Goal: Task Accomplishment & Management: Manage account settings

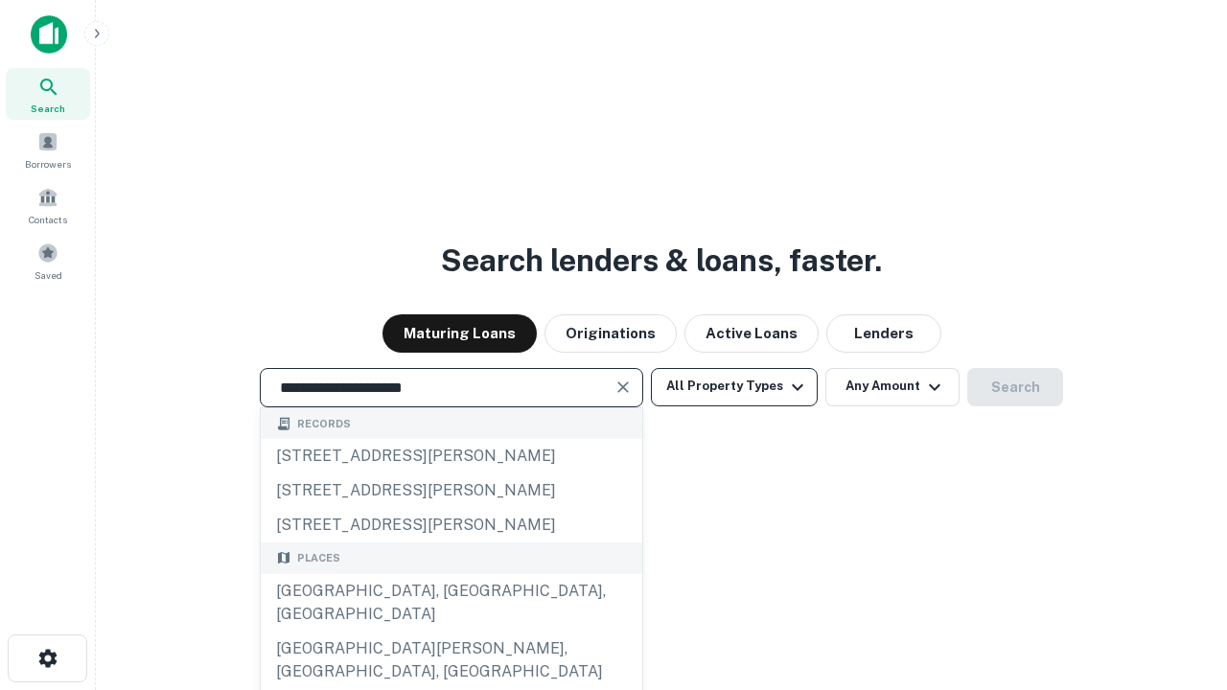
click at [451, 632] on div "[GEOGRAPHIC_DATA], [GEOGRAPHIC_DATA], [GEOGRAPHIC_DATA]" at bounding box center [452, 603] width 382 height 58
type input "**********"
click at [735, 386] on button "All Property Types" at bounding box center [734, 387] width 167 height 38
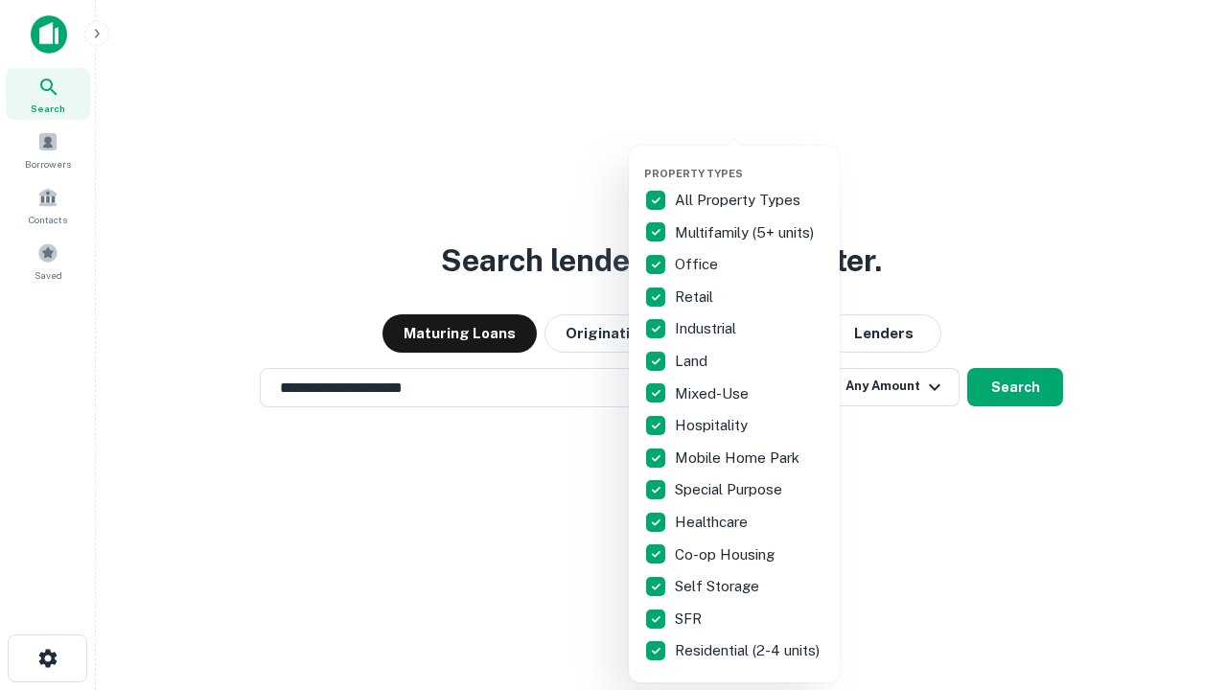
click at [750, 161] on button "button" at bounding box center [749, 161] width 211 height 1
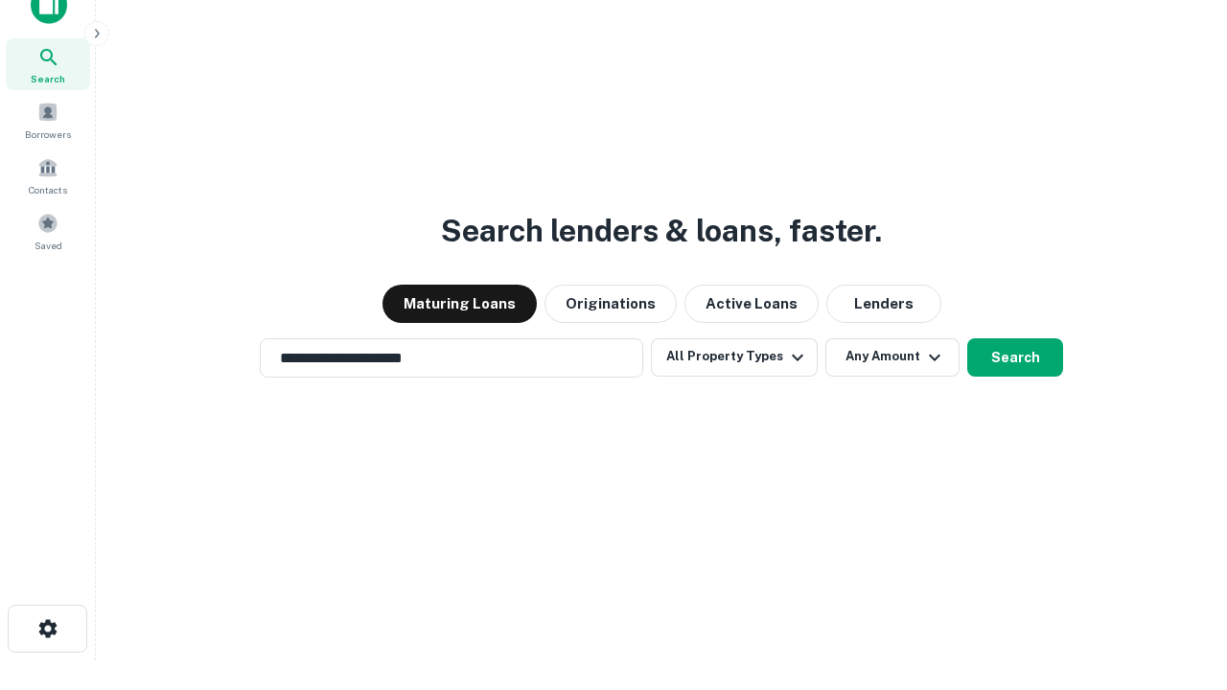
scroll to position [12, 231]
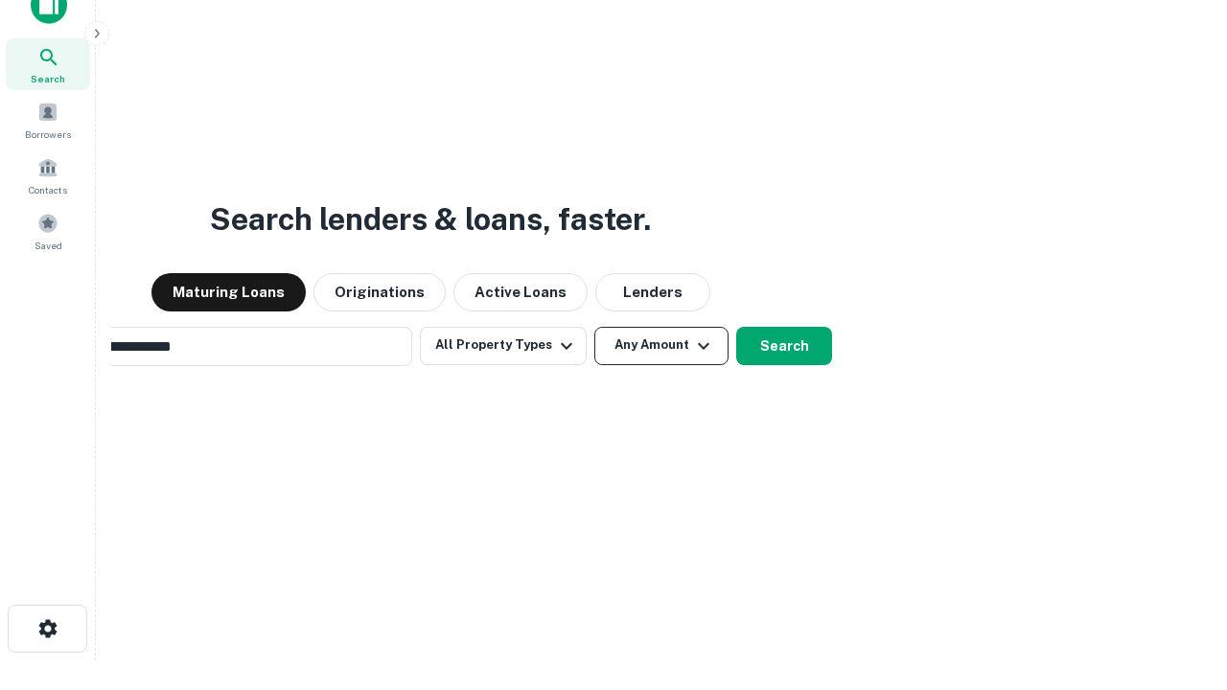
click at [595, 327] on button "Any Amount" at bounding box center [662, 346] width 134 height 38
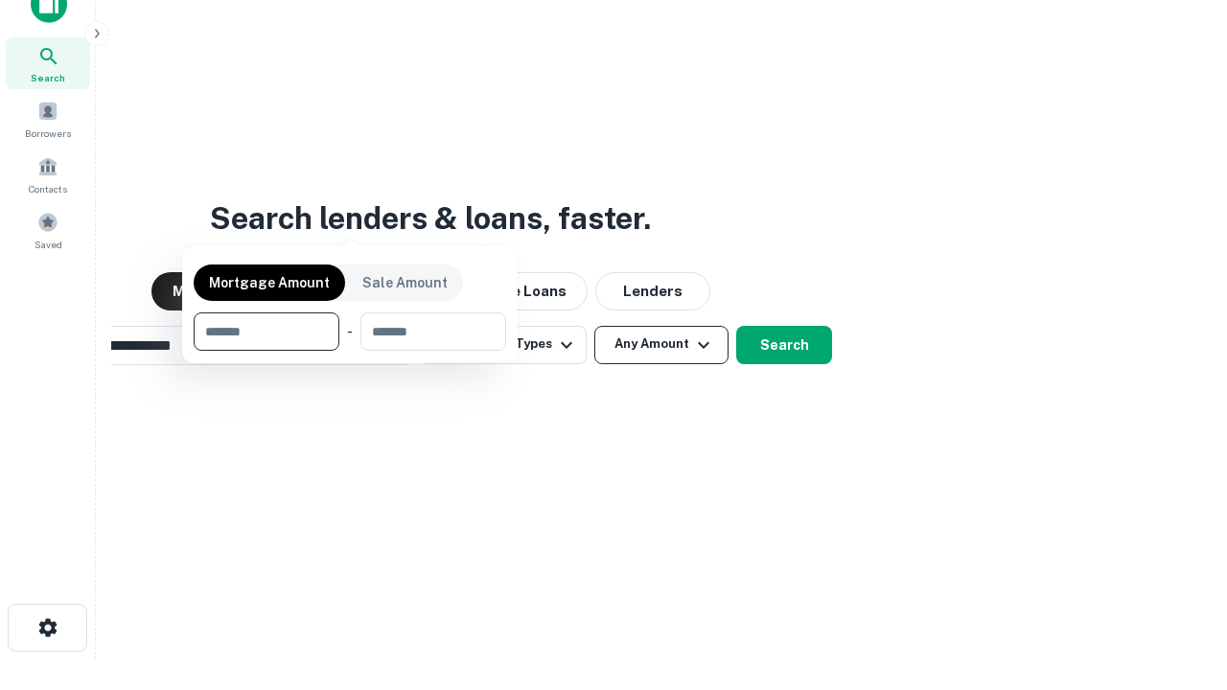
scroll to position [138, 543]
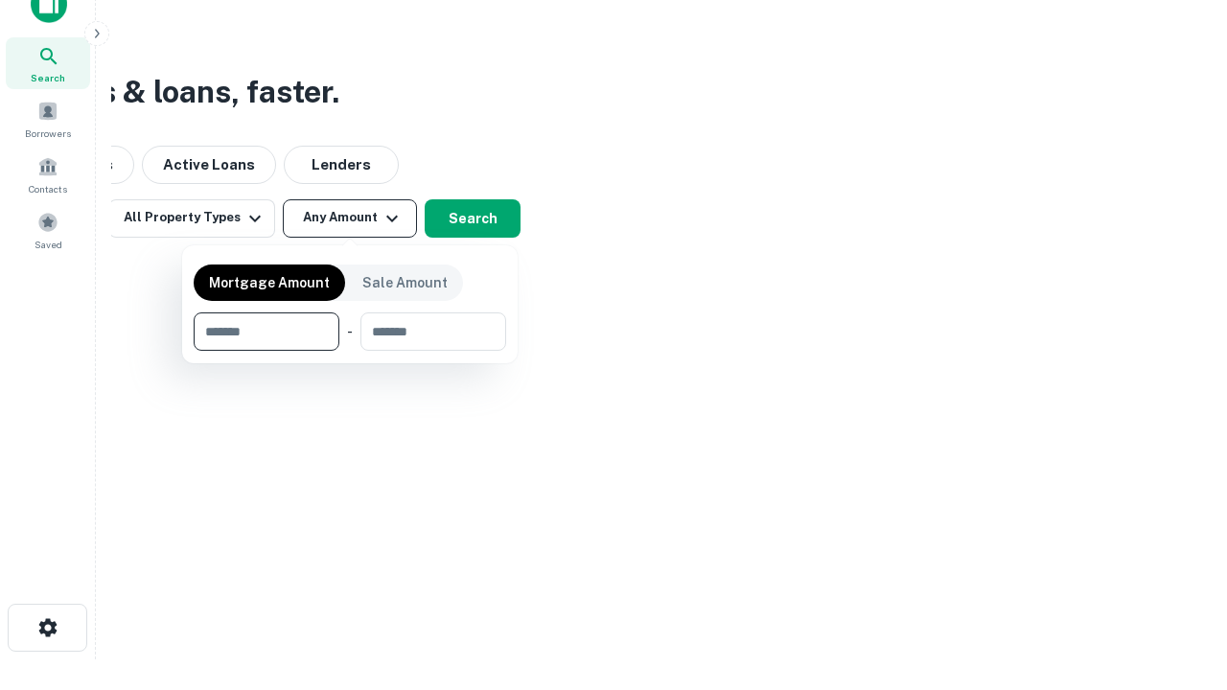
type input "*******"
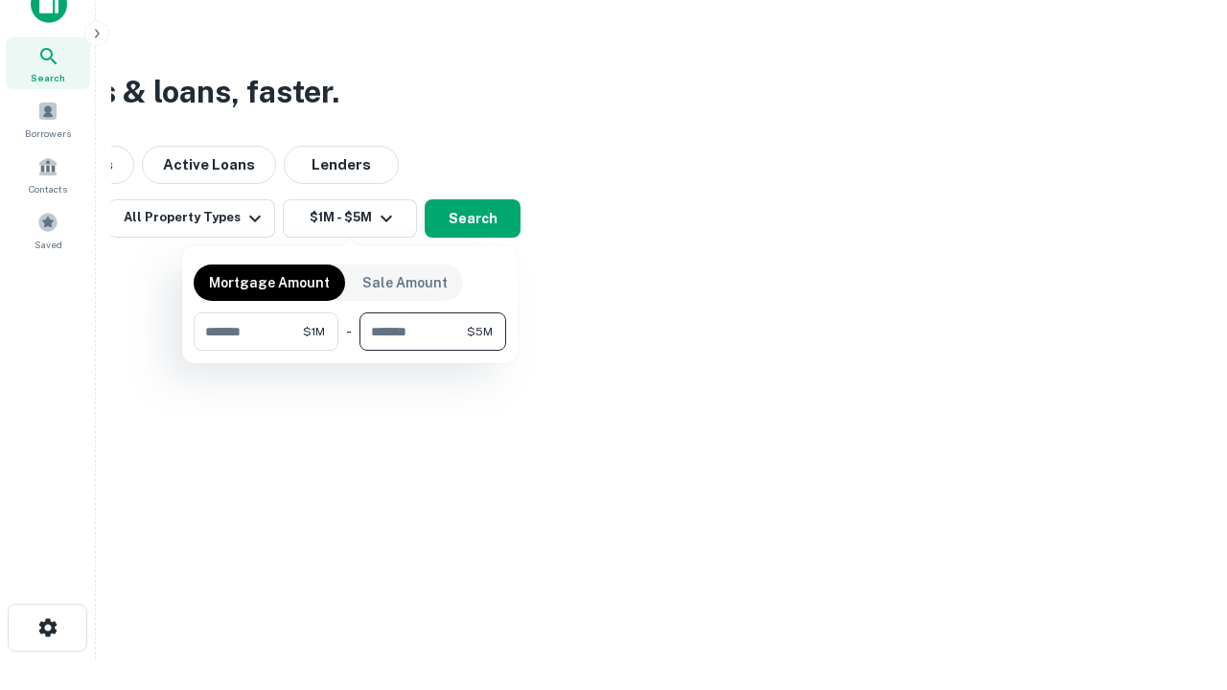
type input "*******"
click at [350, 351] on button "button" at bounding box center [350, 351] width 313 height 1
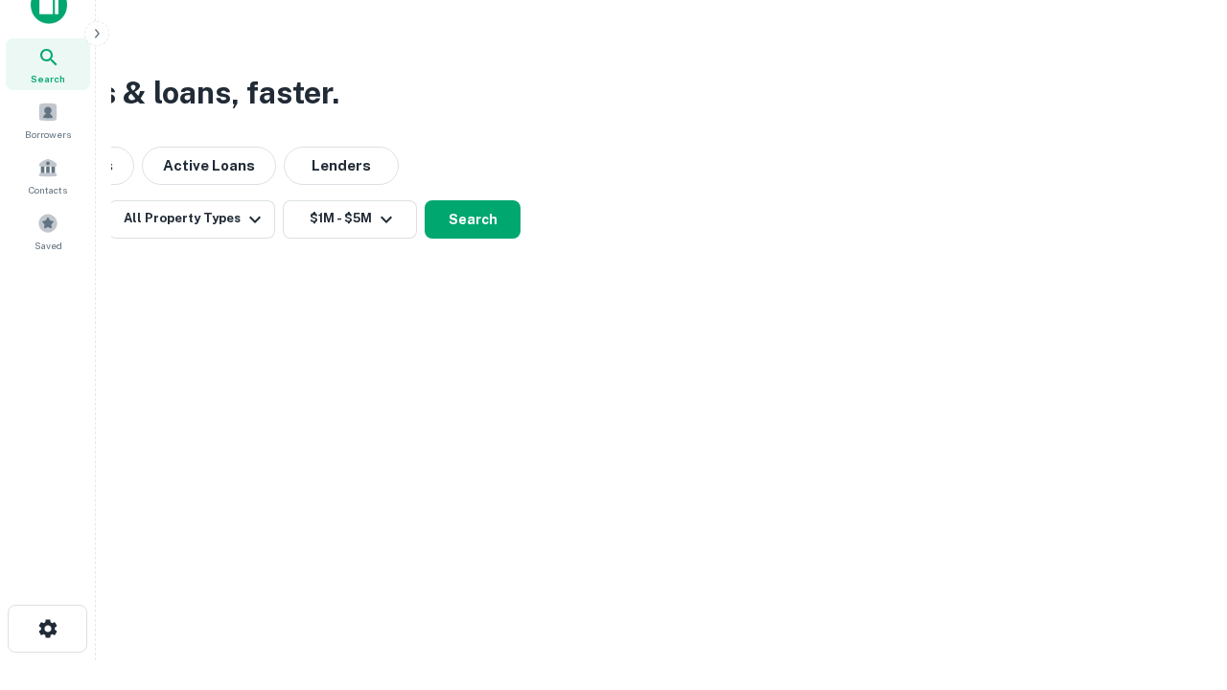
scroll to position [12, 354]
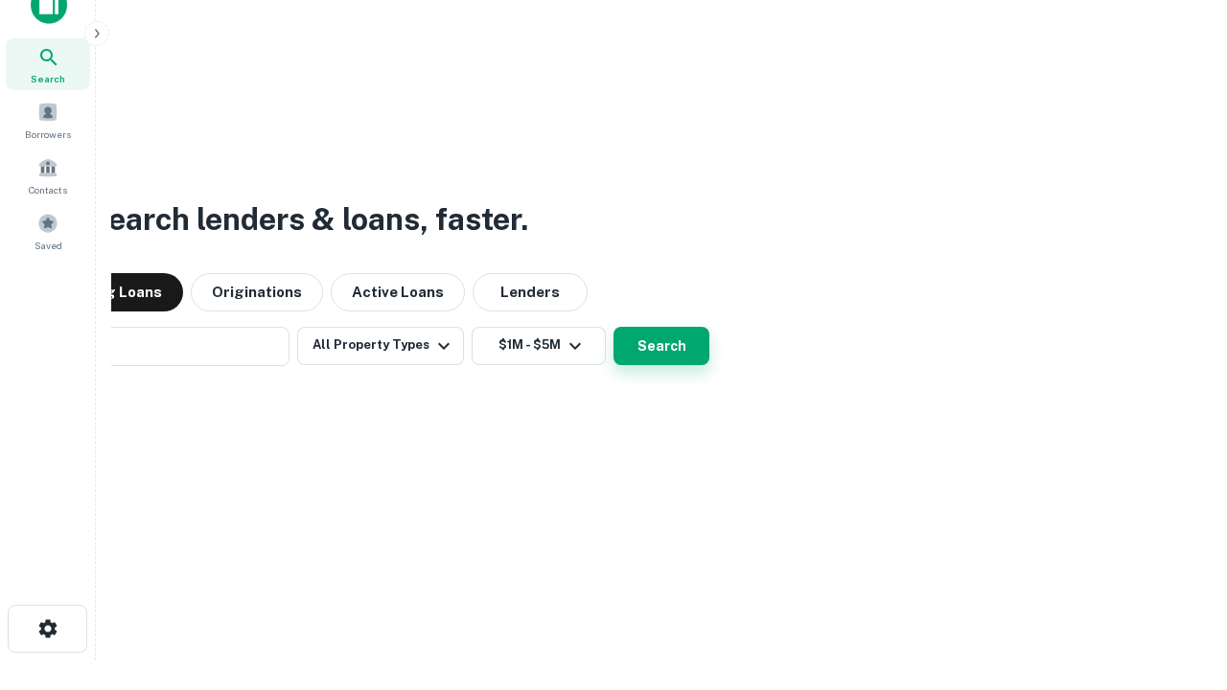
click at [614, 327] on button "Search" at bounding box center [662, 346] width 96 height 38
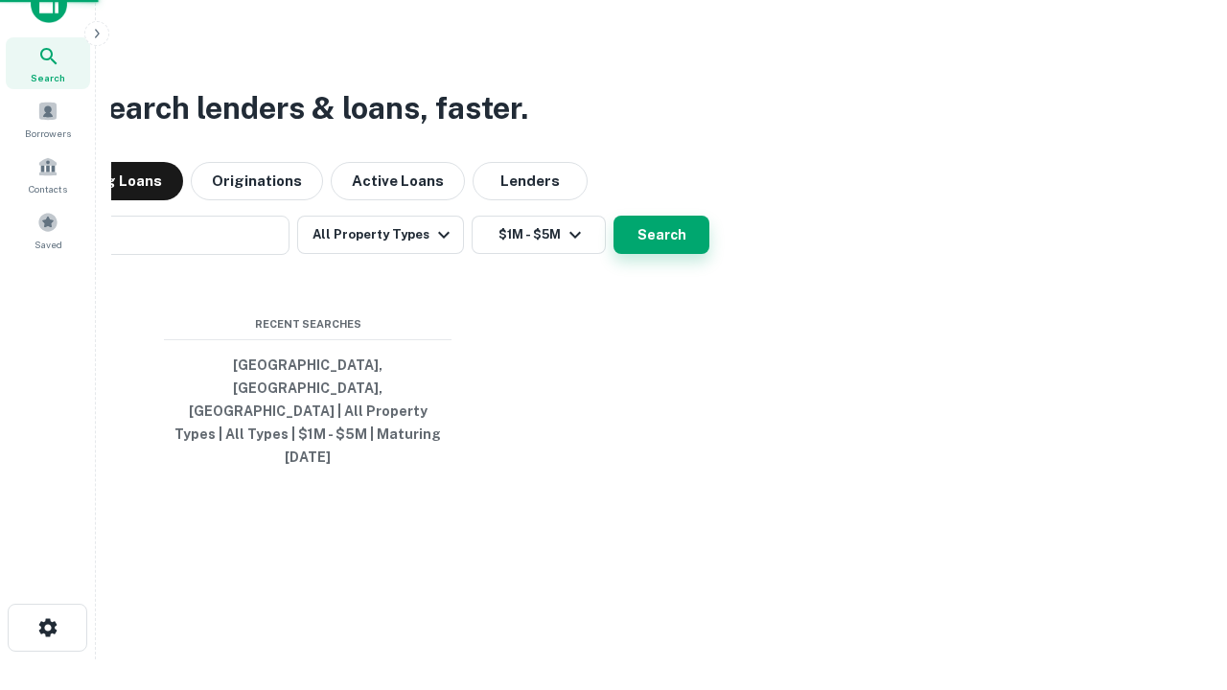
scroll to position [51, 543]
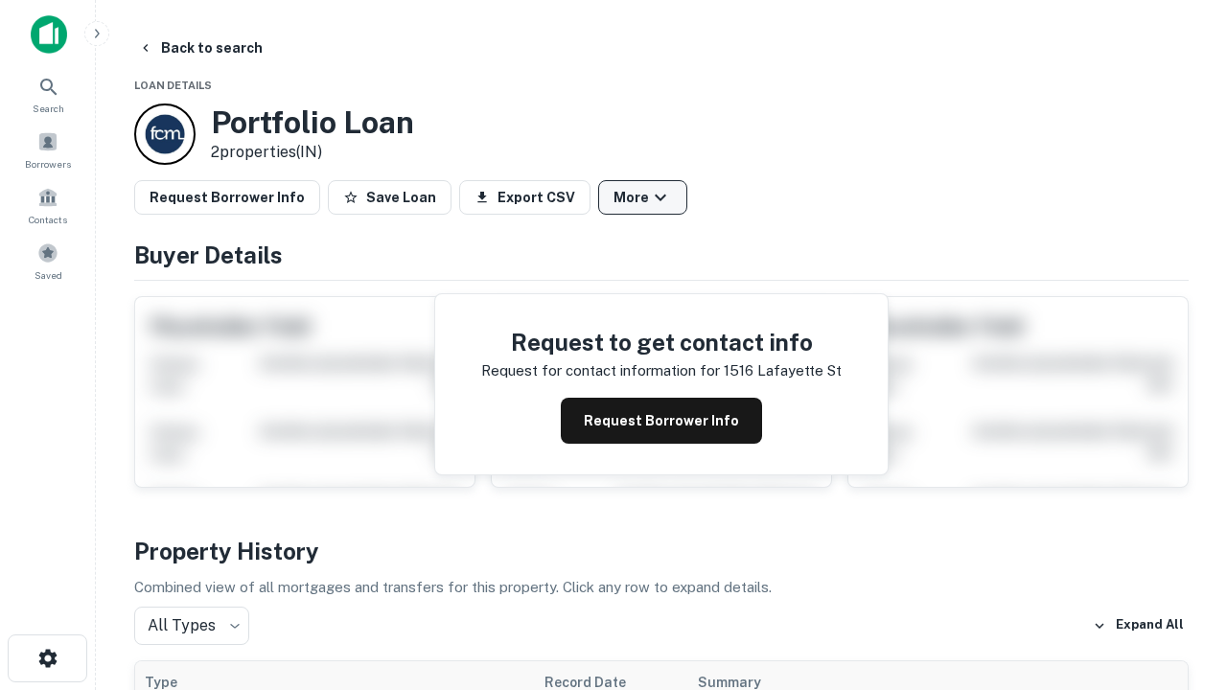
click at [643, 198] on button "More" at bounding box center [642, 197] width 89 height 35
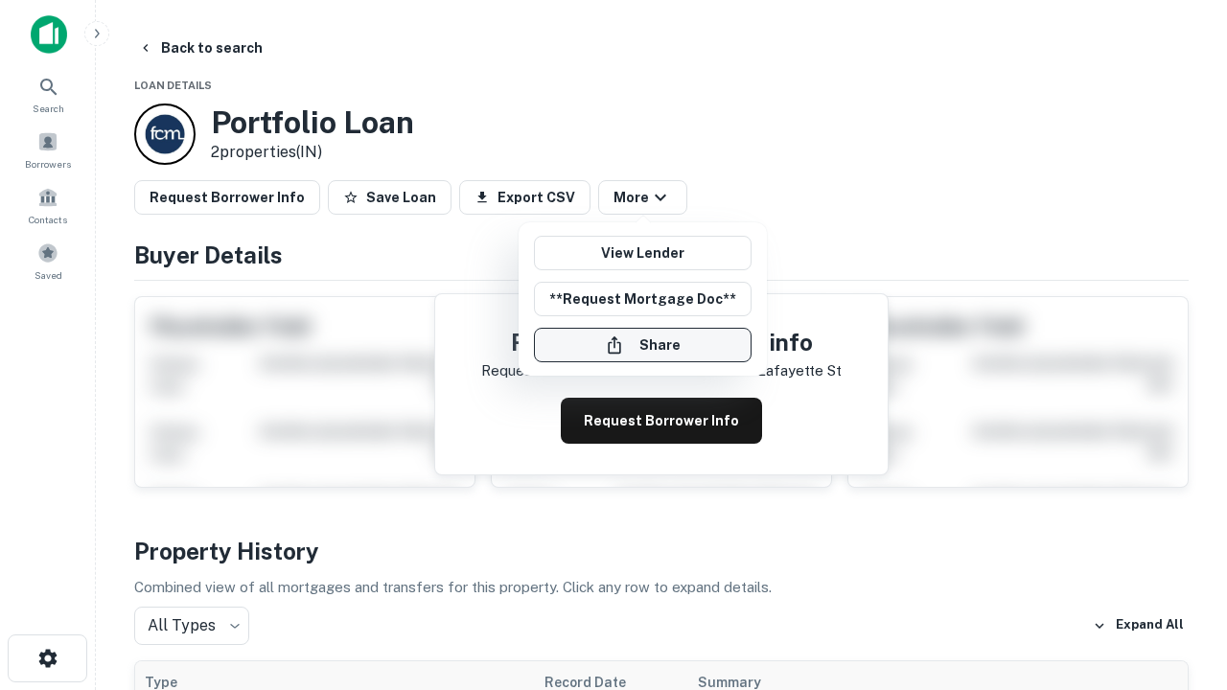
click at [643, 345] on button "Share" at bounding box center [643, 345] width 218 height 35
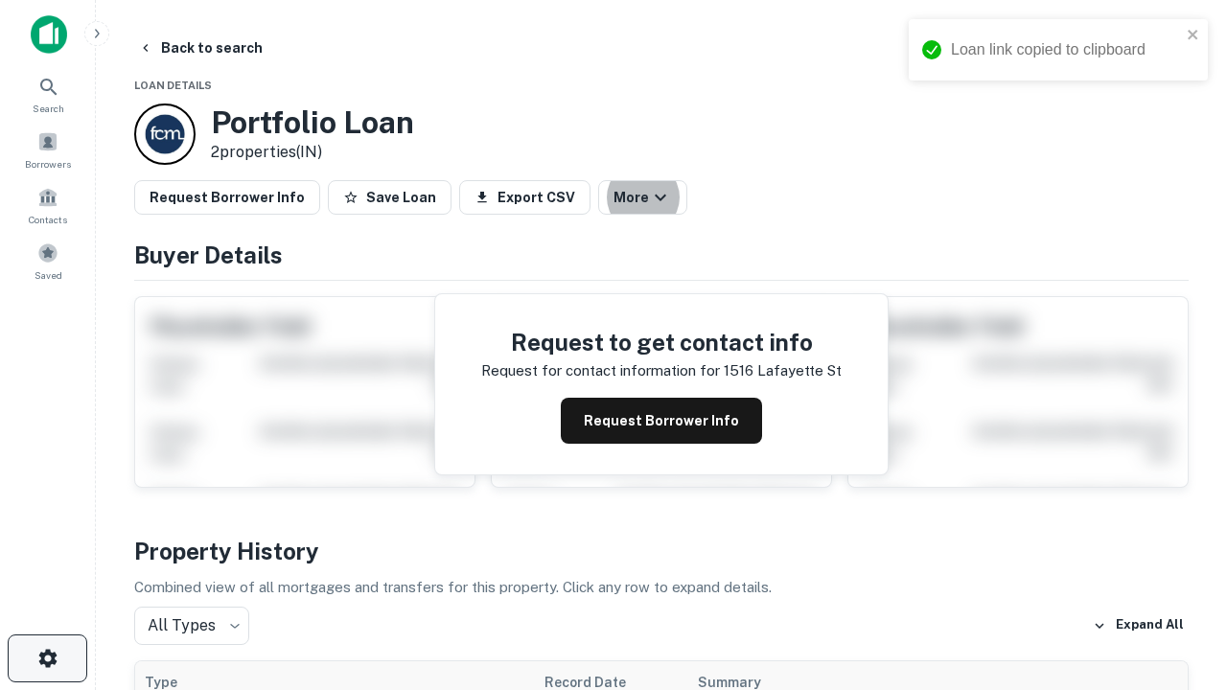
click at [47, 659] on icon "button" at bounding box center [47, 658] width 23 height 23
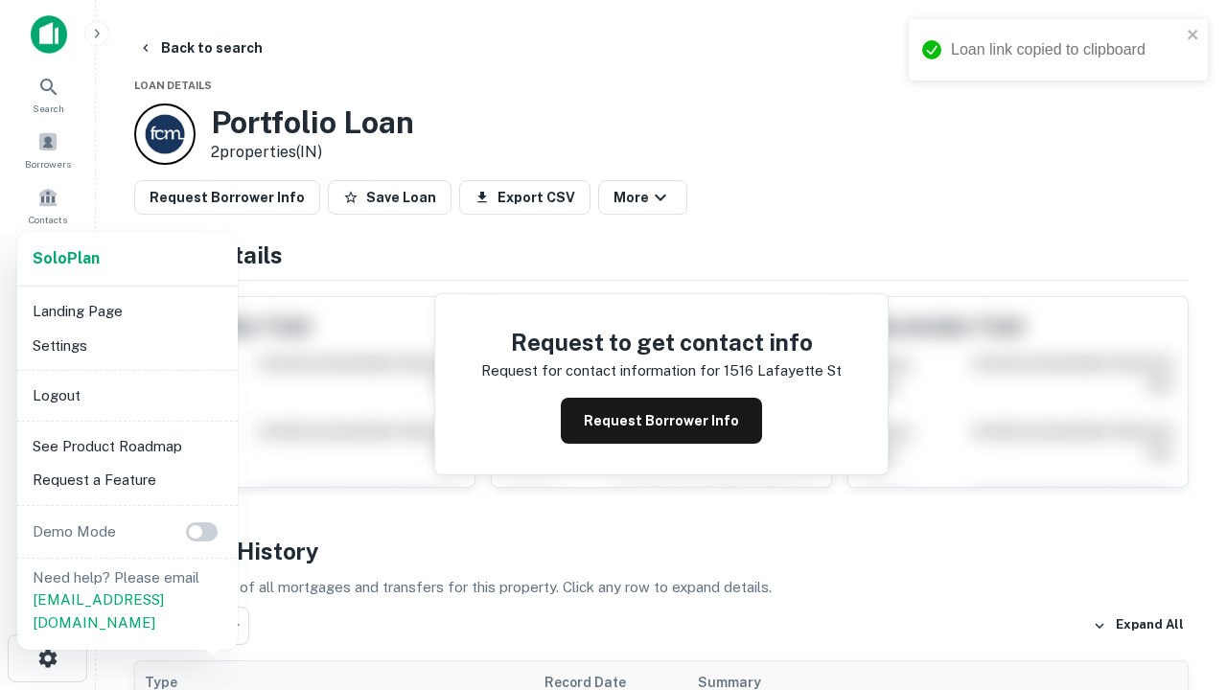
click at [127, 395] on li "Logout" at bounding box center [127, 396] width 205 height 35
